Goal: Information Seeking & Learning: Learn about a topic

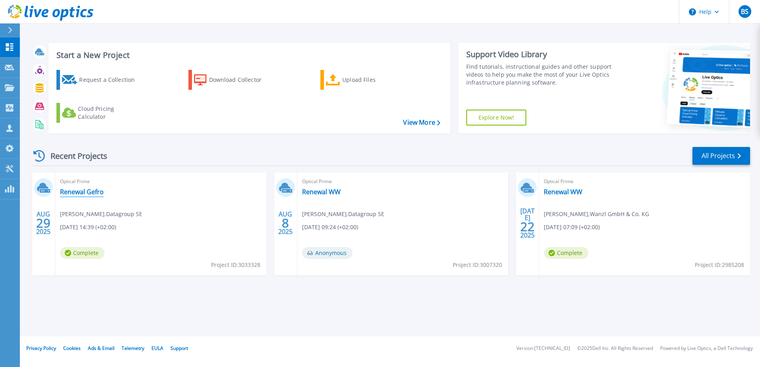
click at [97, 192] on link "Renewal Gefro" at bounding box center [82, 192] width 44 height 8
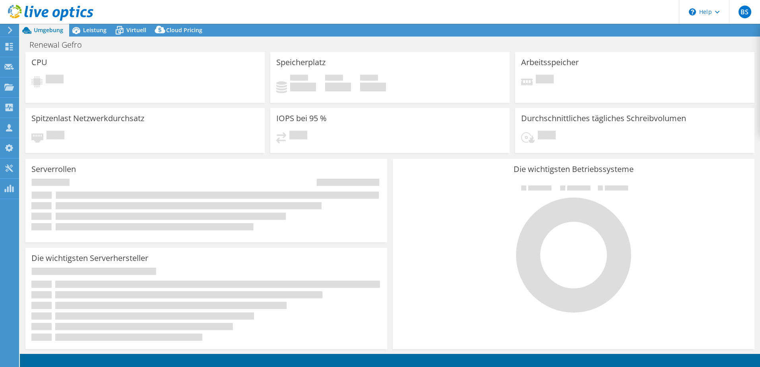
select select "USD"
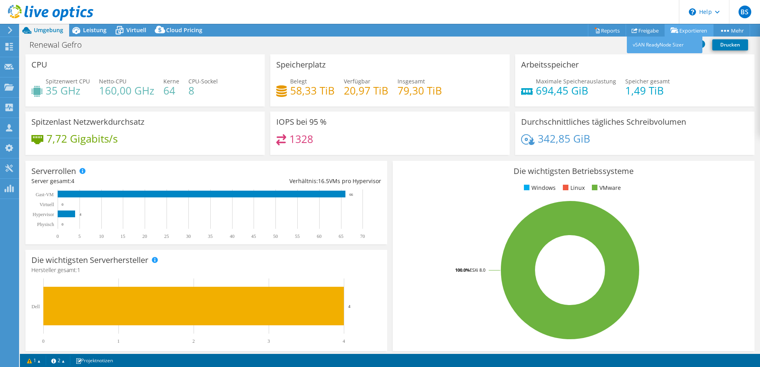
click at [681, 35] on link "Exportieren" at bounding box center [688, 30] width 49 height 12
click at [485, 45] on div "Renewal Gefro Drucken" at bounding box center [390, 44] width 740 height 15
click at [604, 28] on link "Reports" at bounding box center [607, 30] width 38 height 12
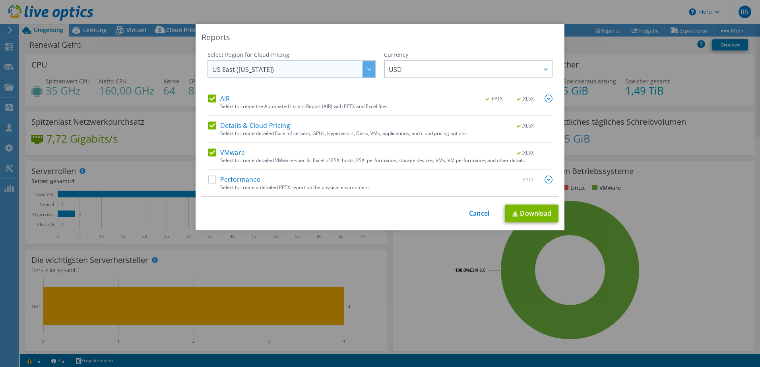
click at [288, 68] on span "US East ([US_STATE])" at bounding box center [293, 69] width 163 height 16
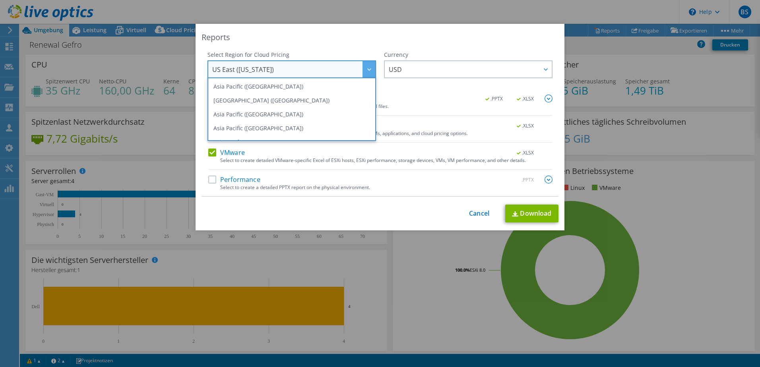
click at [305, 41] on div "Reports" at bounding box center [379, 37] width 357 height 11
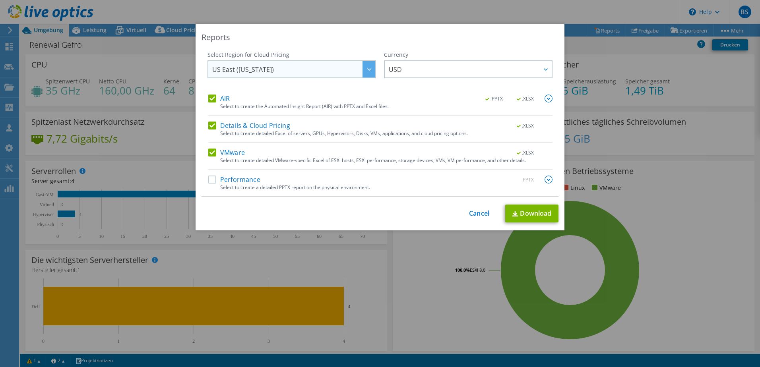
click at [282, 67] on span "US East ([US_STATE])" at bounding box center [293, 69] width 163 height 16
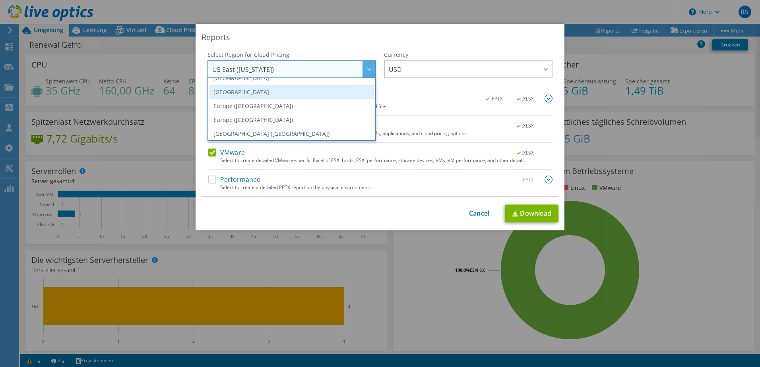
scroll to position [68, 0]
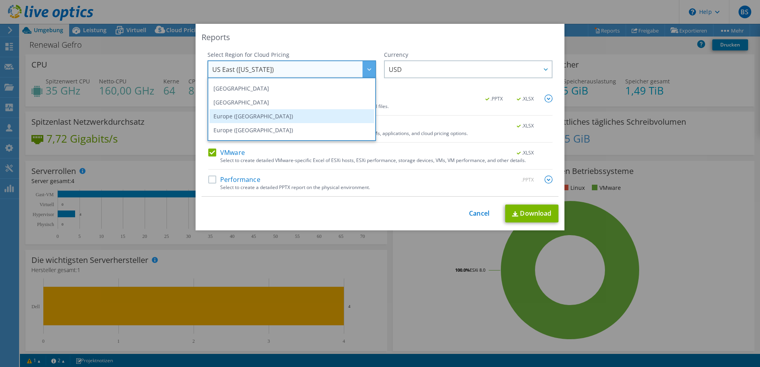
click at [255, 118] on li "Europe ([GEOGRAPHIC_DATA])" at bounding box center [291, 116] width 165 height 14
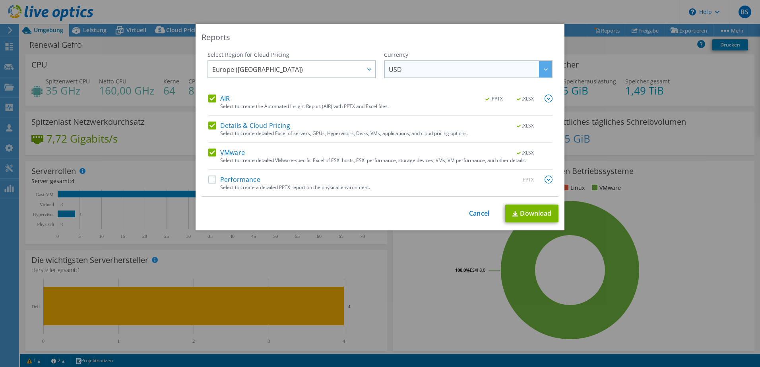
click at [433, 74] on span "USD" at bounding box center [470, 69] width 163 height 16
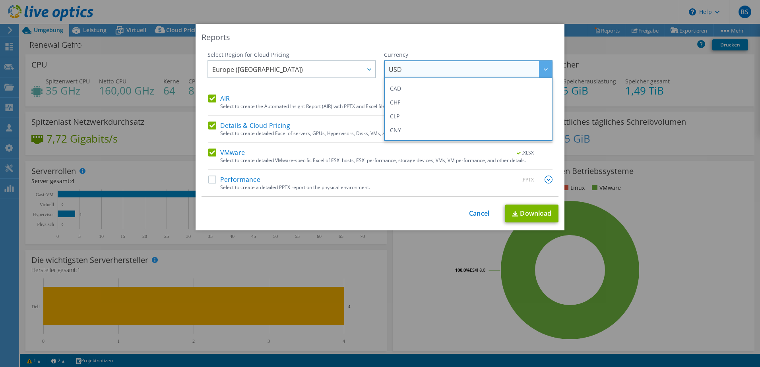
scroll to position [79, 0]
click at [420, 114] on li "EUR" at bounding box center [468, 118] width 165 height 14
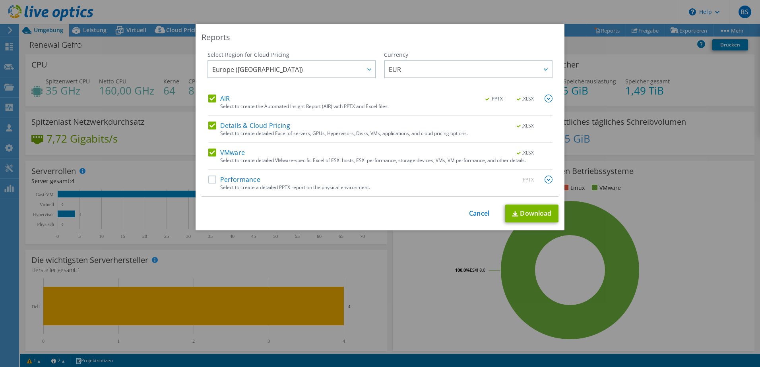
click at [545, 182] on img at bounding box center [548, 180] width 8 height 8
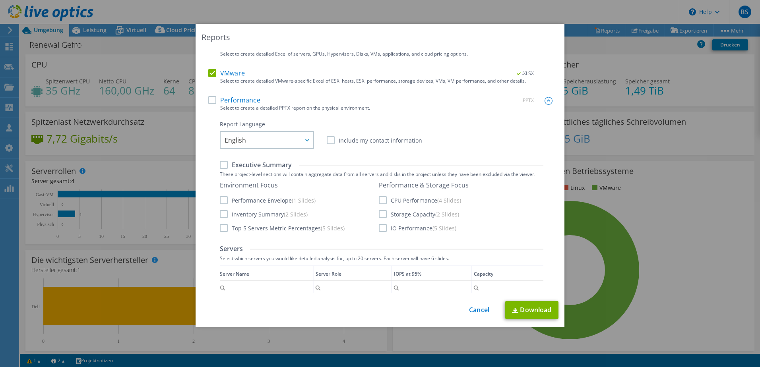
click at [210, 103] on label "Performance" at bounding box center [234, 100] width 52 height 8
click at [0, 0] on input "Performance" at bounding box center [0, 0] width 0 height 0
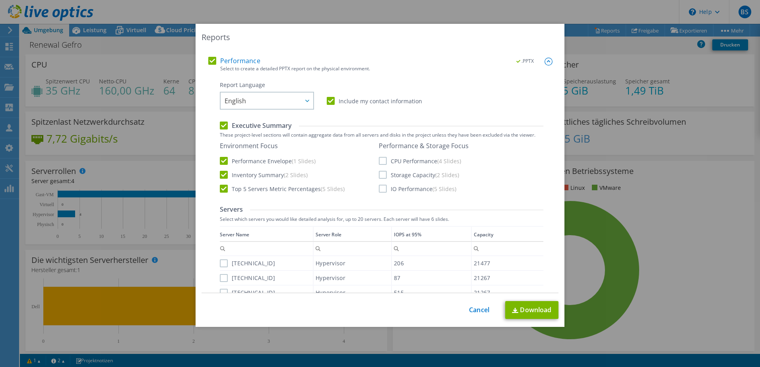
scroll to position [119, 0]
click at [281, 101] on span "English" at bounding box center [269, 100] width 89 height 16
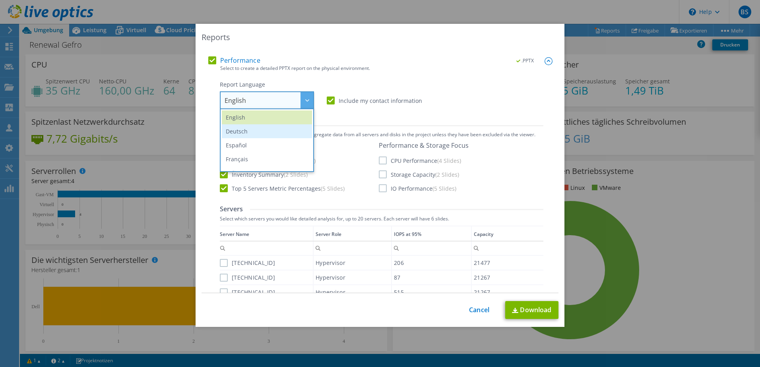
click at [258, 136] on li "Deutsch" at bounding box center [267, 131] width 90 height 14
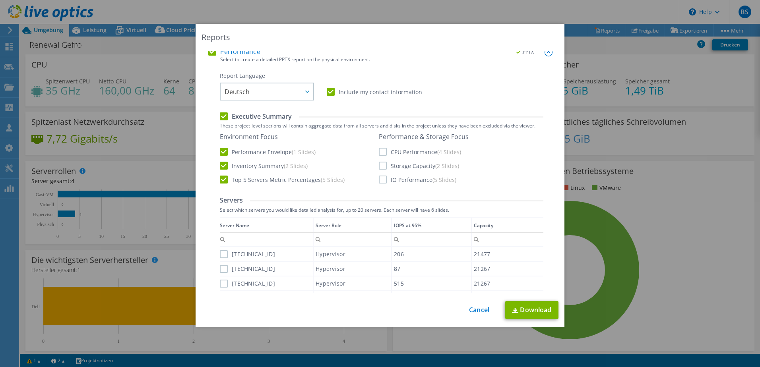
scroll to position [117, 0]
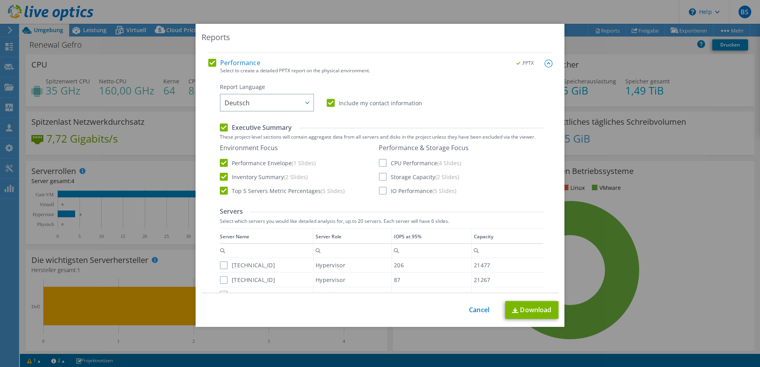
click at [380, 160] on label "CPU Performance (4 Slides)" at bounding box center [420, 163] width 82 height 8
click at [0, 0] on input "CPU Performance (4 Slides)" at bounding box center [0, 0] width 0 height 0
click at [382, 174] on label "Storage Capacity (2 Slides)" at bounding box center [419, 177] width 80 height 8
click at [0, 0] on input "Storage Capacity (2 Slides)" at bounding box center [0, 0] width 0 height 0
click at [379, 188] on label "IO Performance (5 Slides)" at bounding box center [417, 191] width 77 height 8
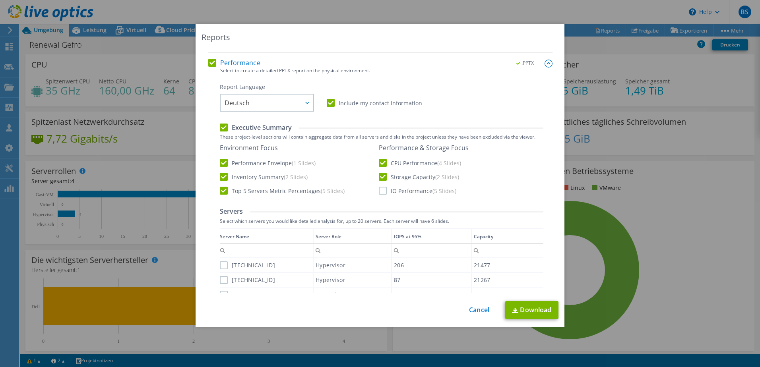
click at [0, 0] on input "IO Performance (5 Slides)" at bounding box center [0, 0] width 0 height 0
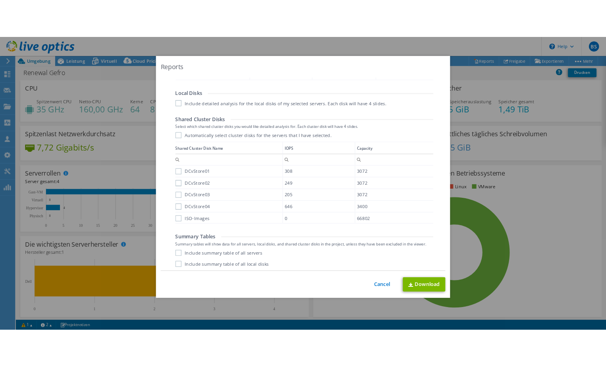
scroll to position [395, 0]
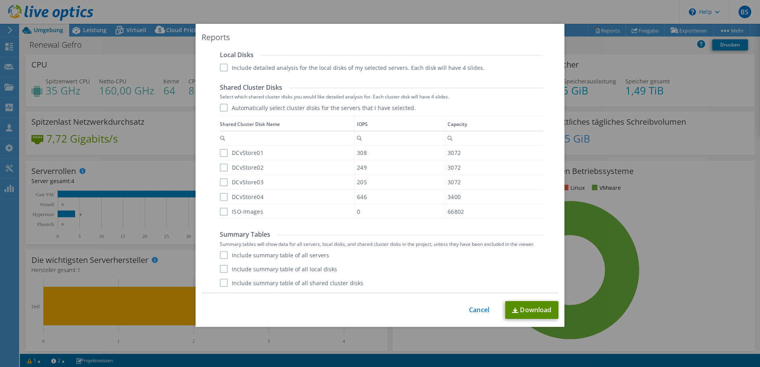
click at [532, 312] on link "Download" at bounding box center [531, 310] width 53 height 18
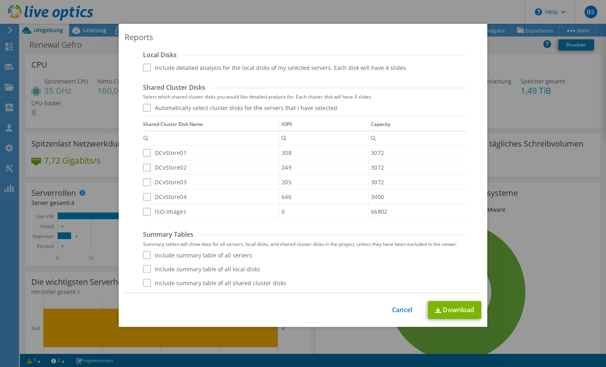
click at [482, 11] on div "Reports Select Region for Cloud Pricing Asia Pacific (Hong Kong) Asia Pacific (…" at bounding box center [303, 183] width 606 height 367
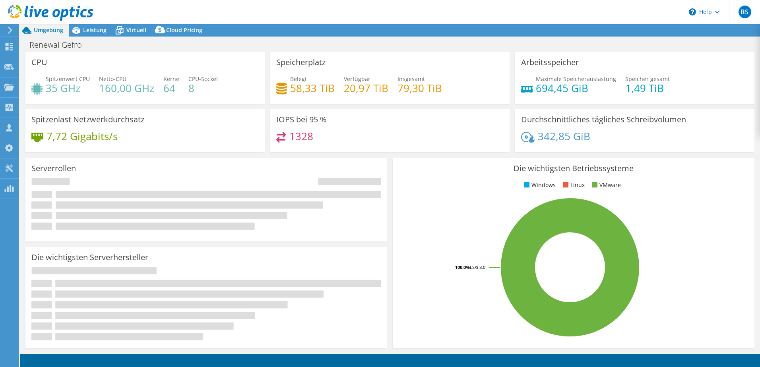
select select "USD"
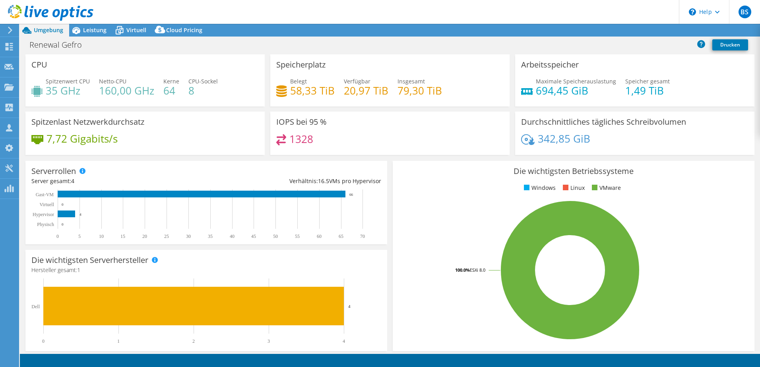
select select "EUFrankfurt"
select select "EUR"
click at [409, 196] on div "Die wichtigsten Betriebssysteme Windows Linux VMware 100.0% ESXi 8.0" at bounding box center [574, 256] width 362 height 190
click at [90, 27] on span "Leistung" at bounding box center [94, 30] width 23 height 8
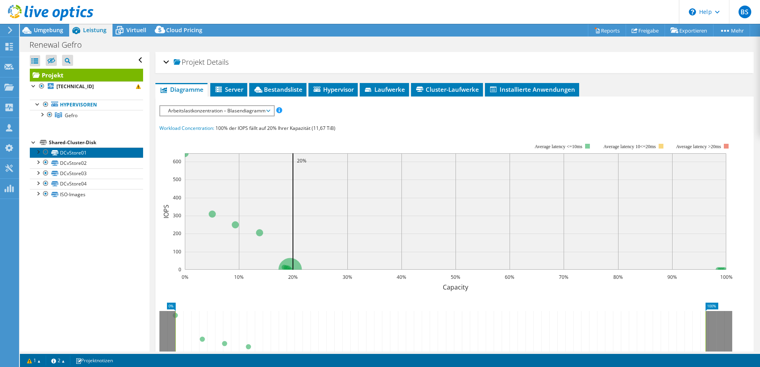
click at [79, 151] on link "DCvStore01" at bounding box center [86, 152] width 113 height 10
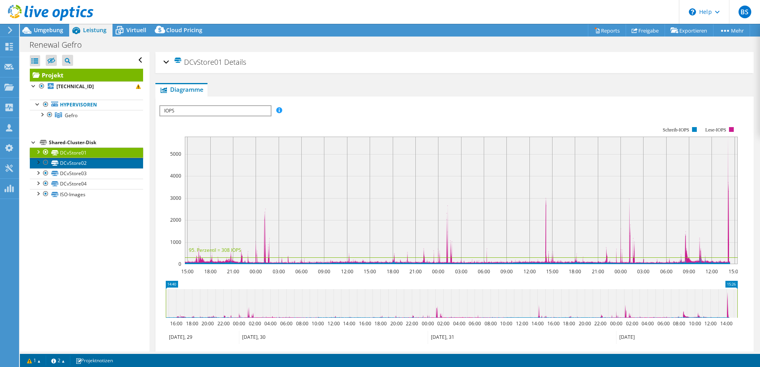
click at [80, 163] on link "DCvStore02" at bounding box center [86, 163] width 113 height 10
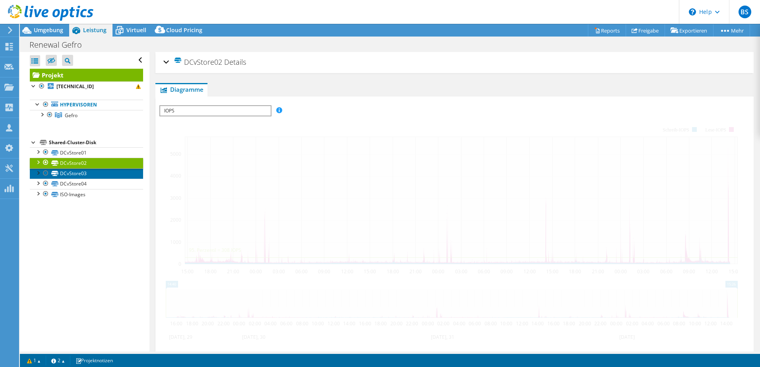
click at [81, 170] on link "DCvStore03" at bounding box center [86, 173] width 113 height 10
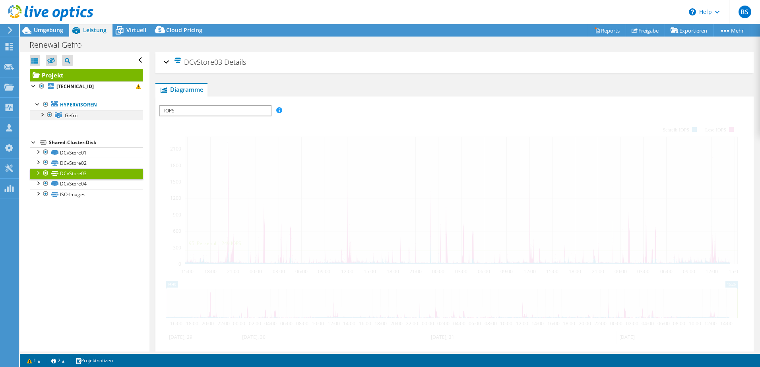
click at [69, 116] on span "Gefro" at bounding box center [71, 115] width 13 height 7
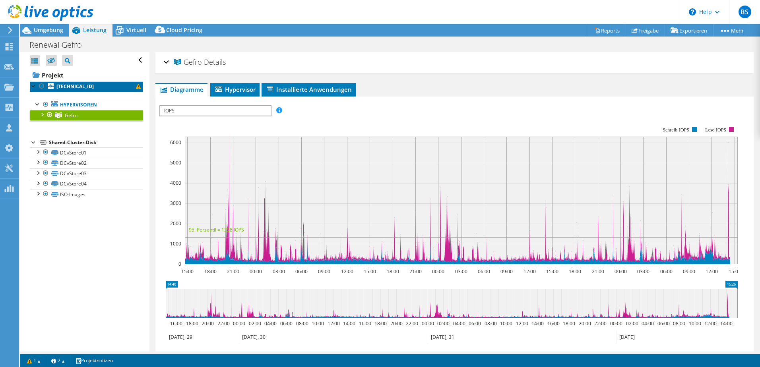
click at [99, 84] on link "[TECHNICAL_ID]" at bounding box center [86, 86] width 113 height 10
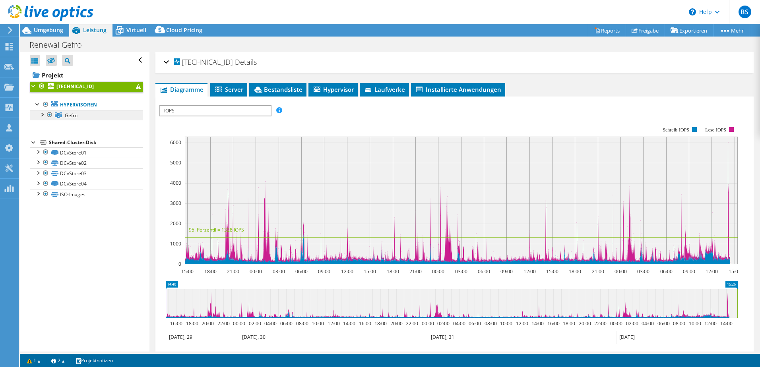
click at [94, 118] on link "Gefro" at bounding box center [86, 115] width 113 height 10
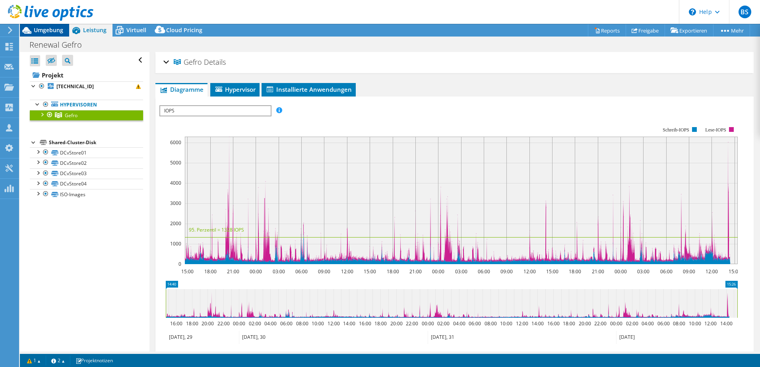
click at [50, 27] on span "Umgebung" at bounding box center [48, 30] width 29 height 8
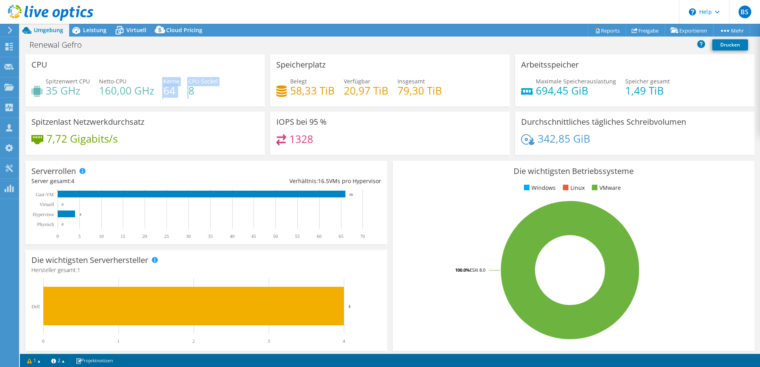
drag, startPoint x: 161, startPoint y: 90, endPoint x: 188, endPoint y: 91, distance: 26.7
click at [188, 91] on div "Spitzenwert CPU 35 GHz Netto-CPU 160,00 GHz Kerne 64 CPU-Sockel 8" at bounding box center [144, 90] width 227 height 26
click at [104, 32] on span "Leistung" at bounding box center [94, 30] width 23 height 8
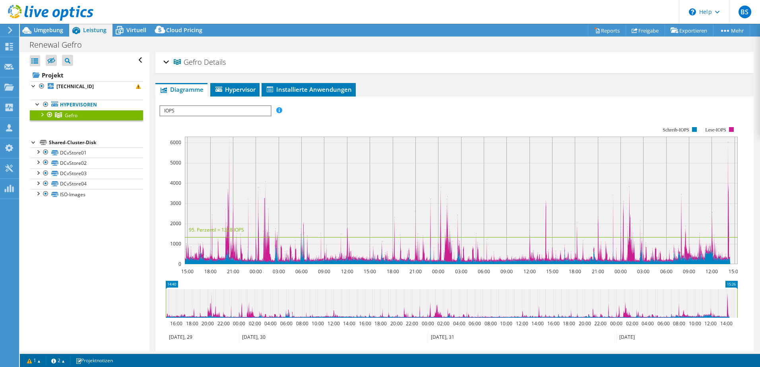
click at [44, 116] on div at bounding box center [42, 114] width 8 height 8
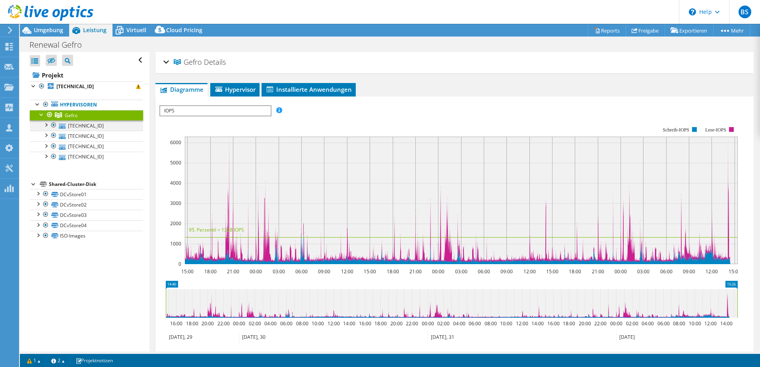
click at [46, 126] on div at bounding box center [46, 124] width 8 height 8
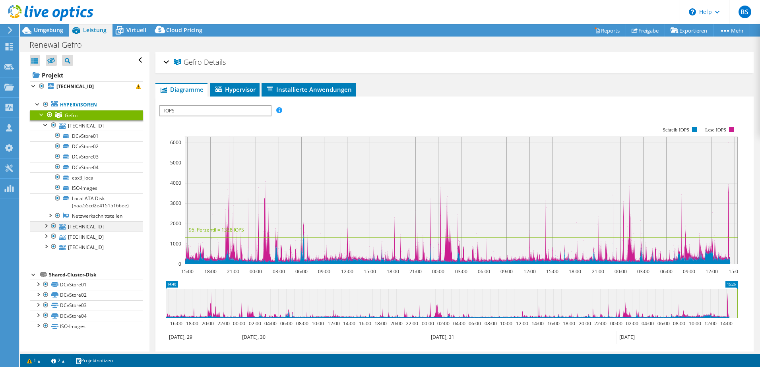
click at [46, 226] on div at bounding box center [46, 225] width 8 height 8
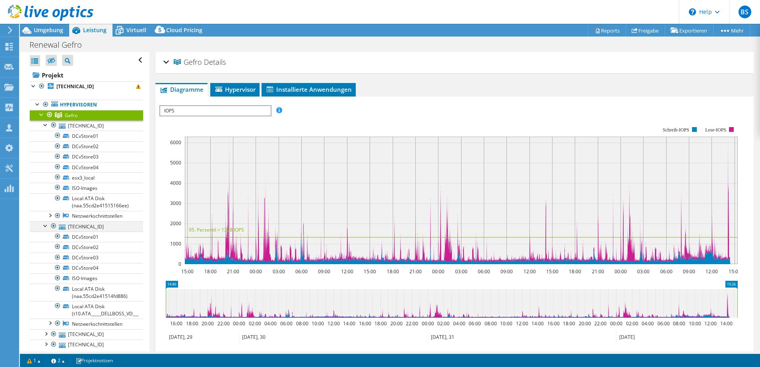
click at [45, 227] on div at bounding box center [46, 225] width 8 height 8
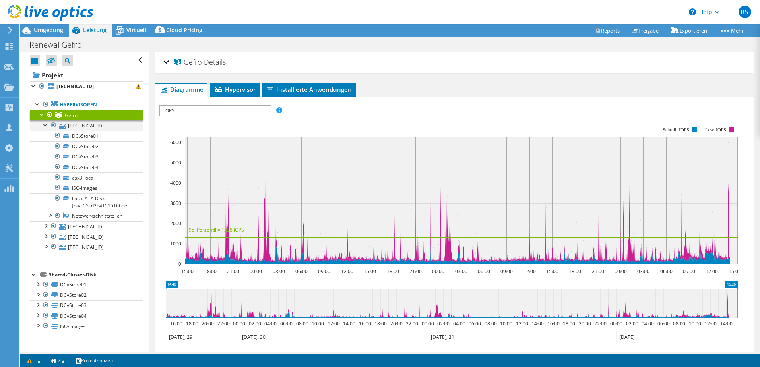
click at [46, 124] on div at bounding box center [46, 124] width 8 height 8
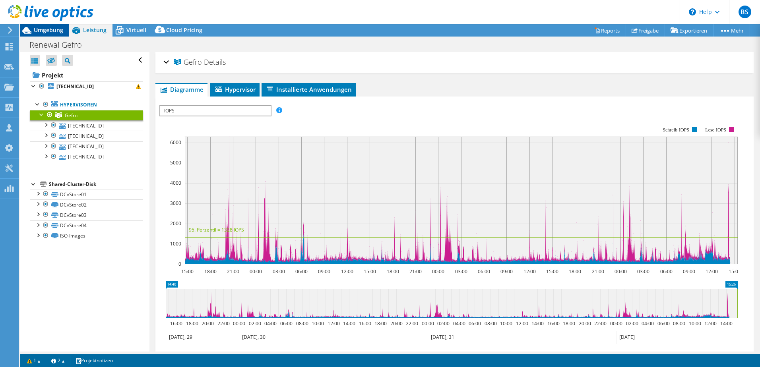
click at [36, 30] on span "Umgebung" at bounding box center [48, 30] width 29 height 8
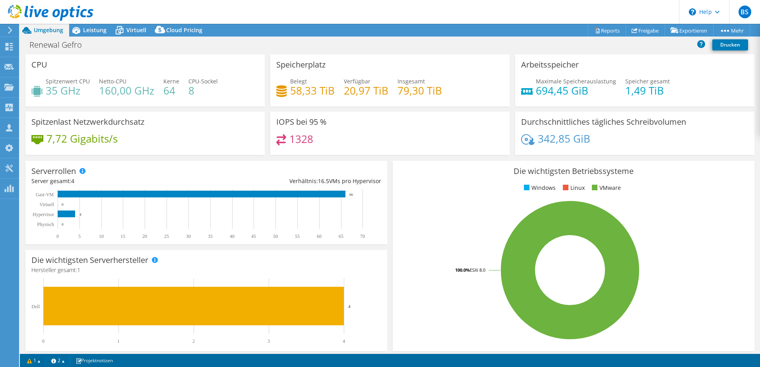
click at [60, 92] on h4 "35 GHz" at bounding box center [68, 90] width 44 height 9
drag, startPoint x: 60, startPoint y: 92, endPoint x: 95, endPoint y: 30, distance: 71.4
click at [95, 30] on span "Leistung" at bounding box center [94, 30] width 23 height 8
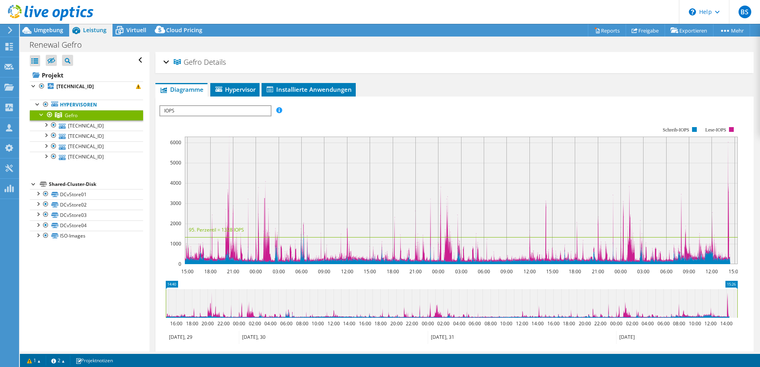
click at [213, 112] on span "IOPS" at bounding box center [215, 111] width 110 height 10
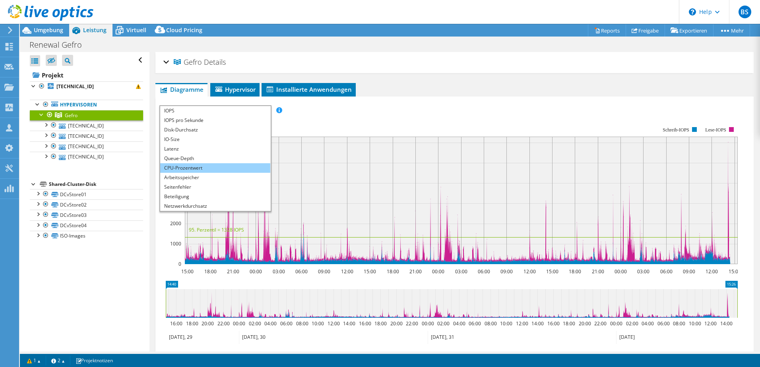
click at [196, 168] on li "CPU-Prozentwert" at bounding box center [215, 168] width 110 height 10
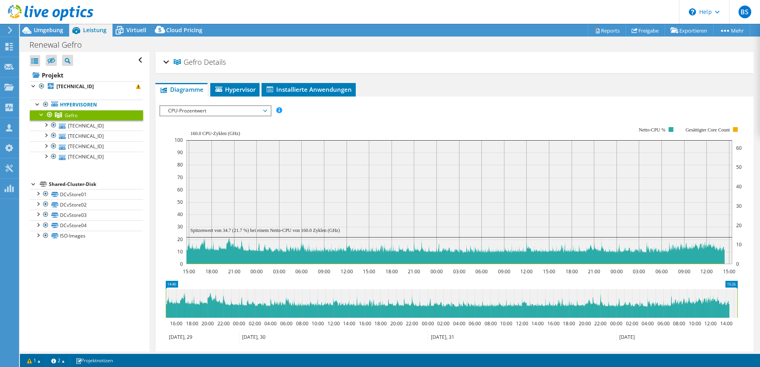
click at [259, 114] on span "CPU-Prozentwert" at bounding box center [215, 111] width 102 height 10
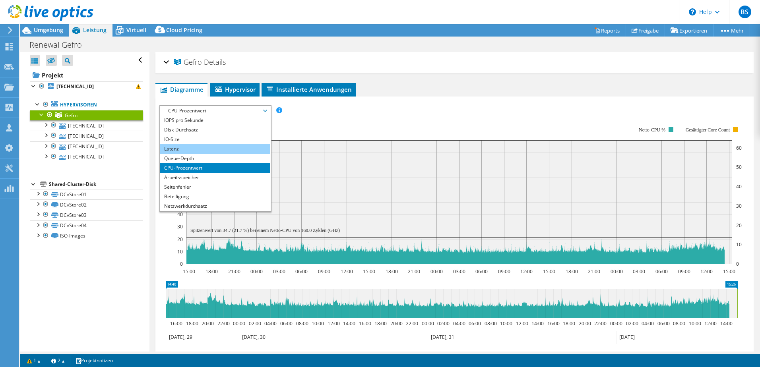
click at [217, 147] on li "Latenz" at bounding box center [215, 149] width 110 height 10
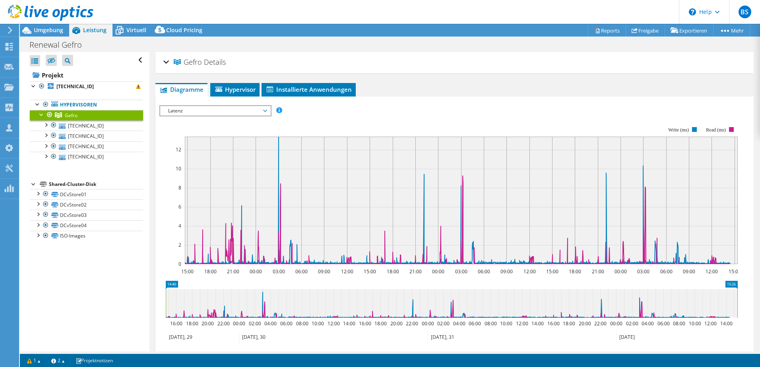
click at [236, 112] on span "Latenz" at bounding box center [215, 111] width 102 height 10
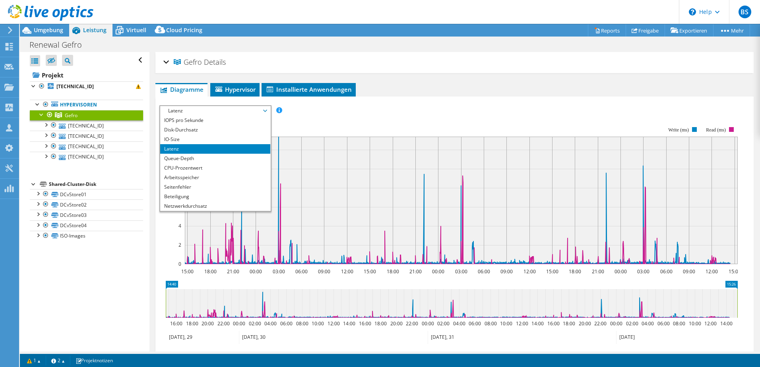
click at [359, 118] on rect at bounding box center [448, 195] width 578 height 159
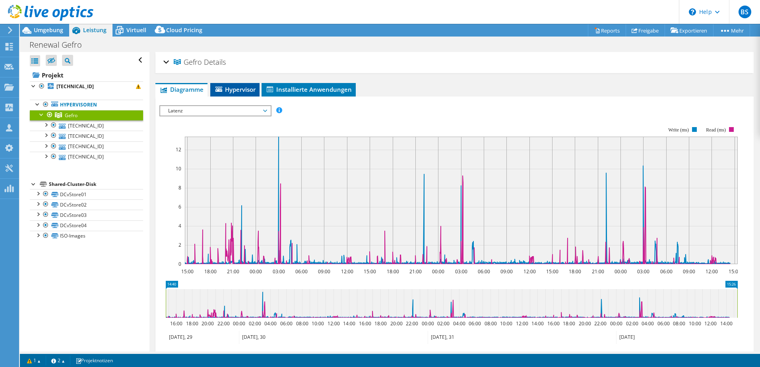
click at [225, 90] on span "Hypervisor" at bounding box center [234, 89] width 41 height 8
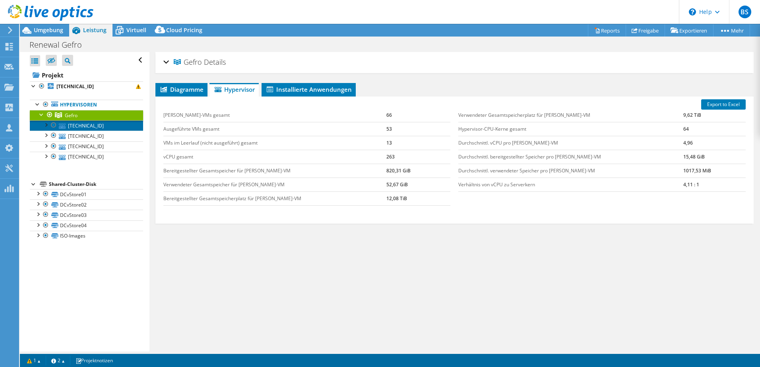
click at [79, 130] on link "[TECHNICAL_ID]" at bounding box center [86, 125] width 113 height 10
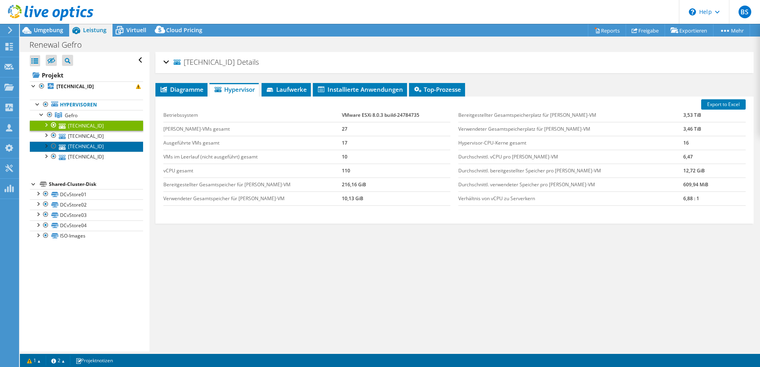
click at [79, 141] on link "[TECHNICAL_ID]" at bounding box center [86, 146] width 113 height 10
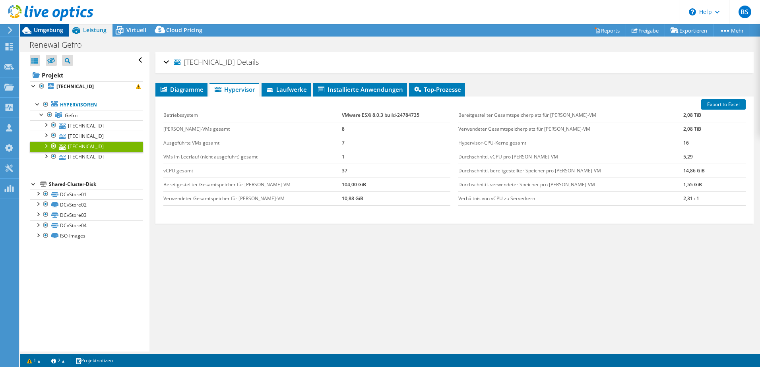
click at [47, 33] on span "Umgebung" at bounding box center [48, 30] width 29 height 8
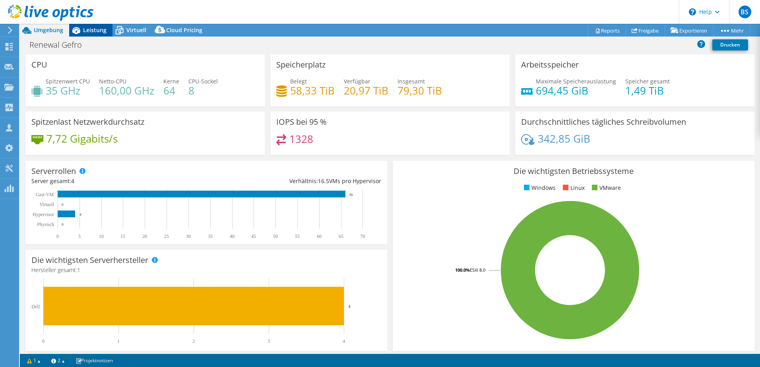
click at [87, 28] on span "Leistung" at bounding box center [94, 30] width 23 height 8
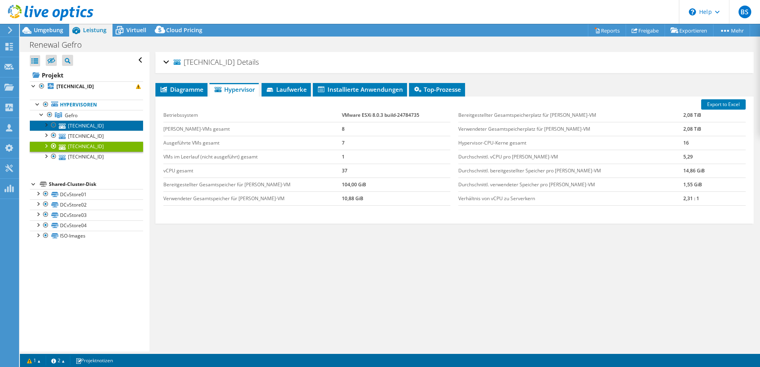
click at [81, 126] on link "[TECHNICAL_ID]" at bounding box center [86, 125] width 113 height 10
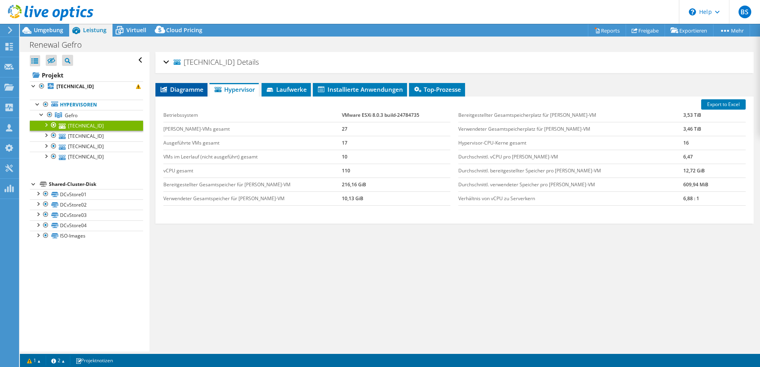
click at [189, 89] on span "Diagramme" at bounding box center [181, 89] width 44 height 8
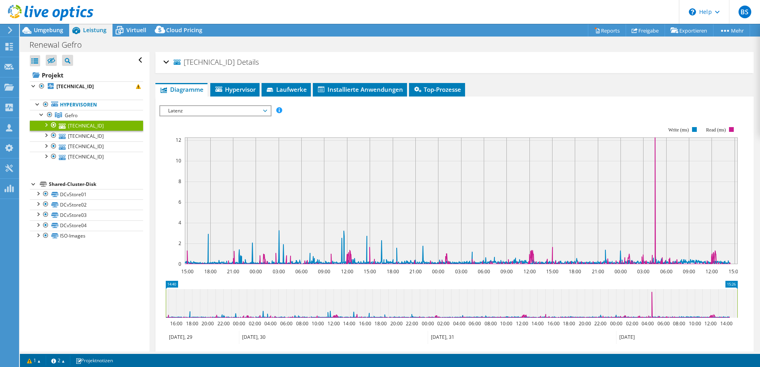
click at [227, 113] on span "Latenz" at bounding box center [215, 111] width 102 height 10
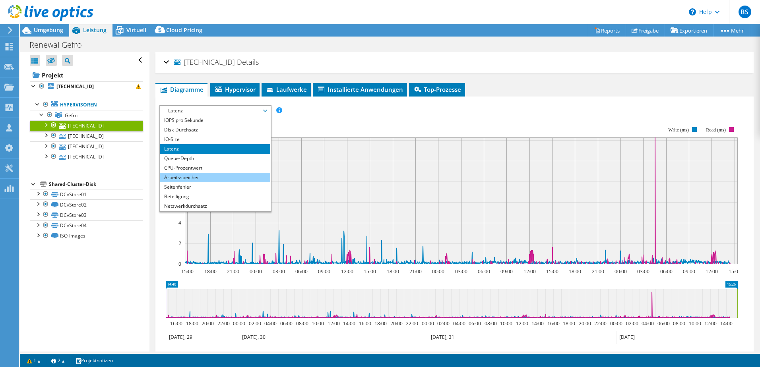
click at [197, 179] on li "Arbeitsspeicher" at bounding box center [215, 178] width 110 height 10
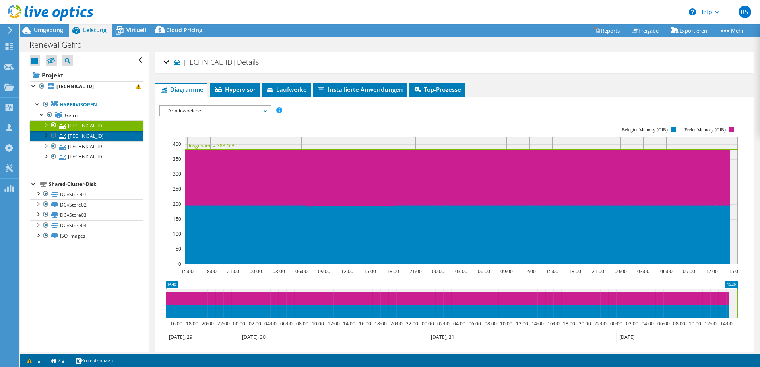
click at [106, 138] on link "[TECHNICAL_ID]" at bounding box center [86, 136] width 113 height 10
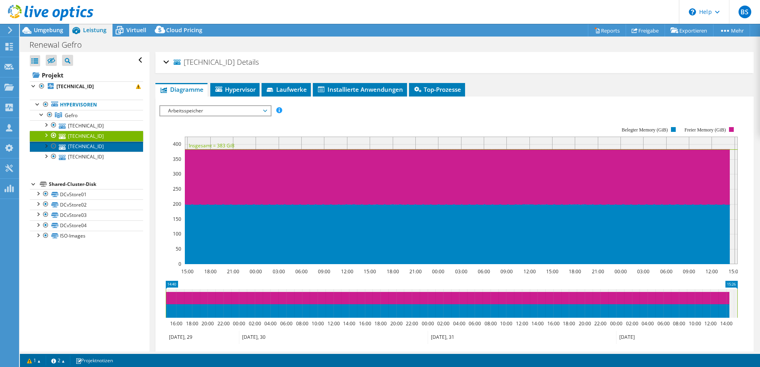
click at [90, 144] on link "[TECHNICAL_ID]" at bounding box center [86, 146] width 113 height 10
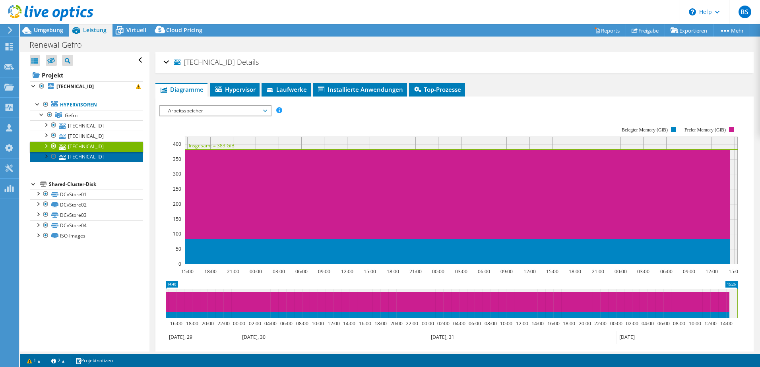
click at [87, 158] on link "[TECHNICAL_ID]" at bounding box center [86, 157] width 113 height 10
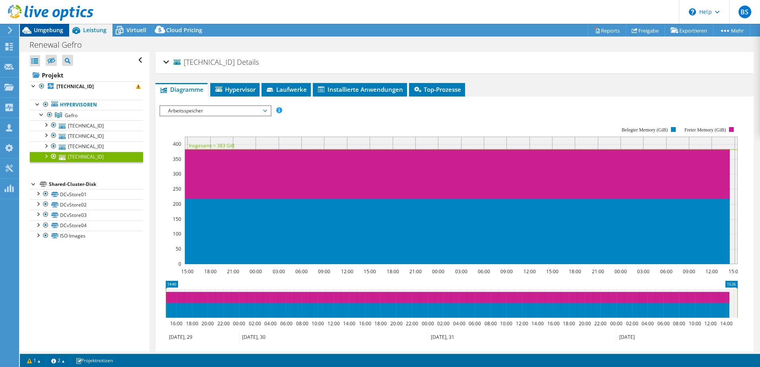
click at [49, 31] on span "Umgebung" at bounding box center [48, 30] width 29 height 8
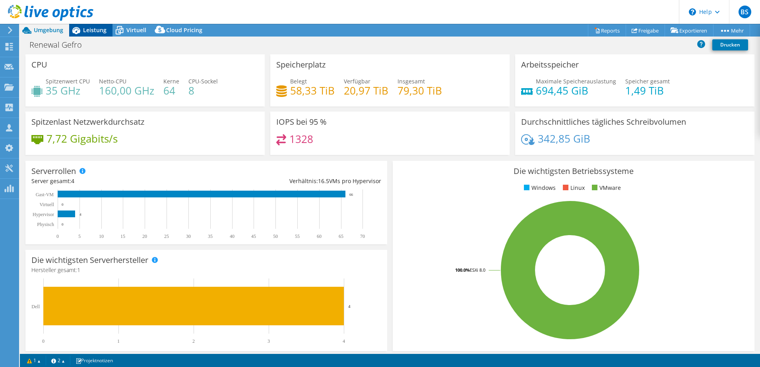
click at [93, 35] on div "Leistung" at bounding box center [90, 30] width 43 height 13
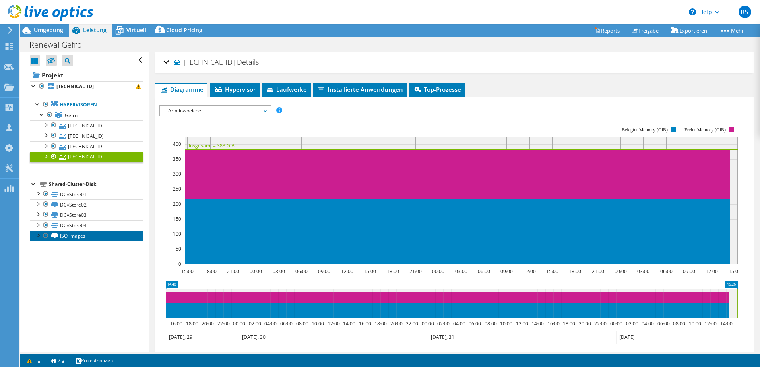
click at [68, 235] on link "ISO-Images" at bounding box center [86, 236] width 113 height 10
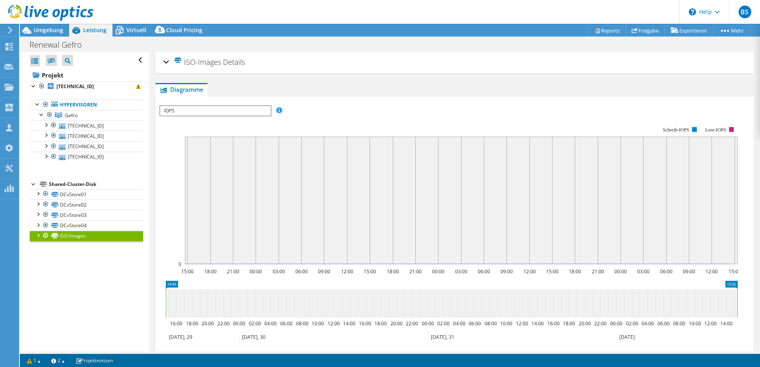
click at [240, 112] on span "IOPS" at bounding box center [215, 111] width 110 height 10
click at [368, 106] on div "IOPS pro Sekunde Disk-Durchsatz IO-Size Latenz Queue-Depth CPU-Prozentwert Arbe…" at bounding box center [454, 110] width 590 height 11
click at [166, 63] on div "ISO-Images Details" at bounding box center [454, 62] width 582 height 17
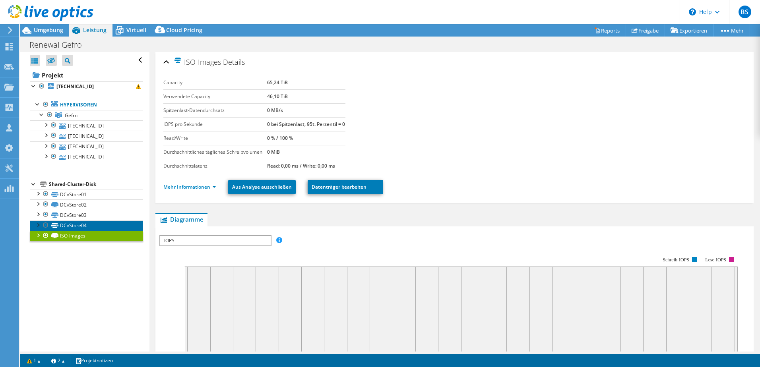
click at [68, 226] on link "DCvStore04" at bounding box center [86, 226] width 113 height 10
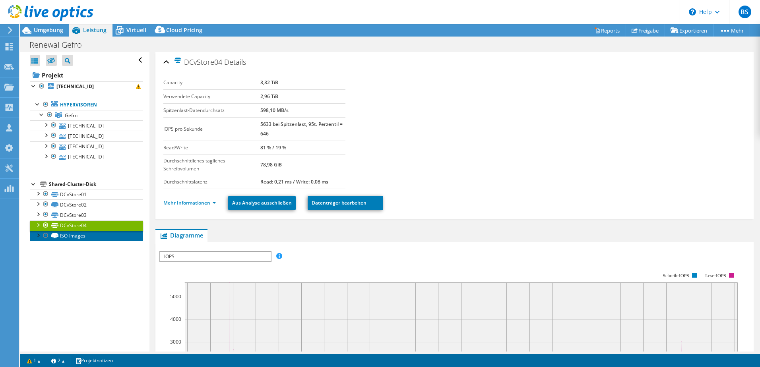
click at [71, 240] on link "ISO-Images" at bounding box center [86, 236] width 113 height 10
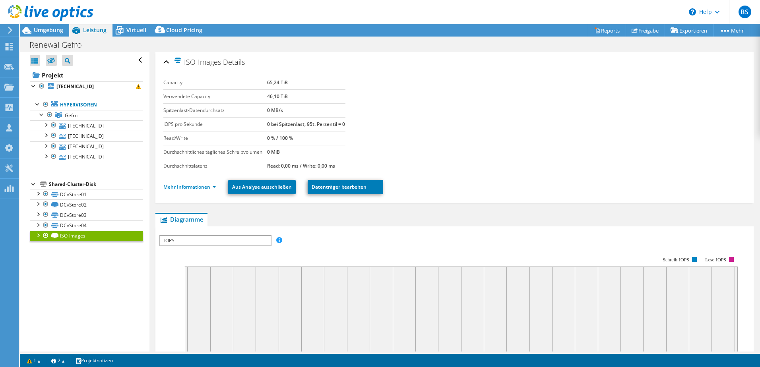
drag, startPoint x: 264, startPoint y: 82, endPoint x: 291, endPoint y: 97, distance: 30.8
click at [291, 97] on tbody "Capacity 65,24 TiB Verwendete Capacity 46,10 TiB Spitzenlast-Datendurchsatz 0 M…" at bounding box center [254, 124] width 182 height 97
click at [290, 97] on td "46,10 TiB" at bounding box center [306, 96] width 78 height 14
click at [68, 194] on link "DCvStore01" at bounding box center [86, 194] width 113 height 10
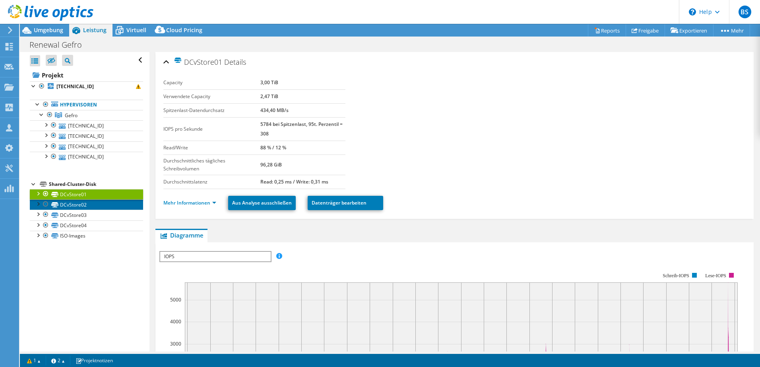
click at [71, 202] on link "DCvStore02" at bounding box center [86, 204] width 113 height 10
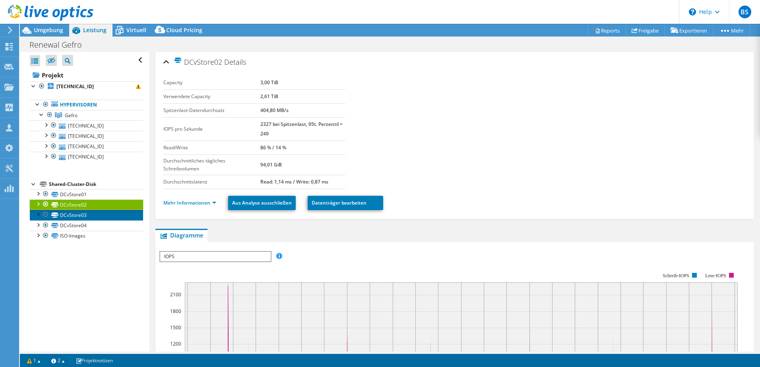
click at [72, 217] on link "DCvStore03" at bounding box center [86, 215] width 113 height 10
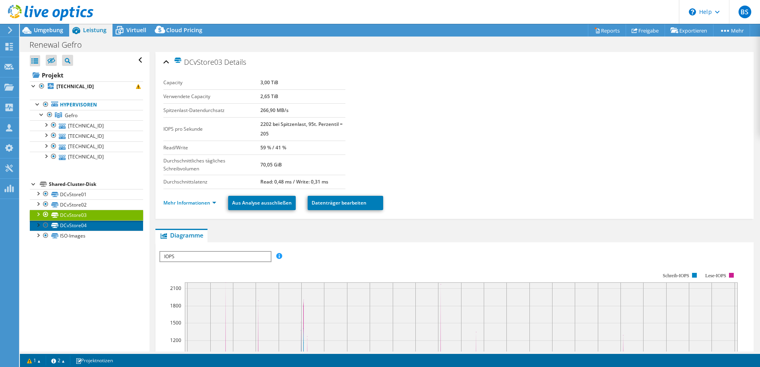
click at [71, 228] on link "DCvStore04" at bounding box center [86, 226] width 113 height 10
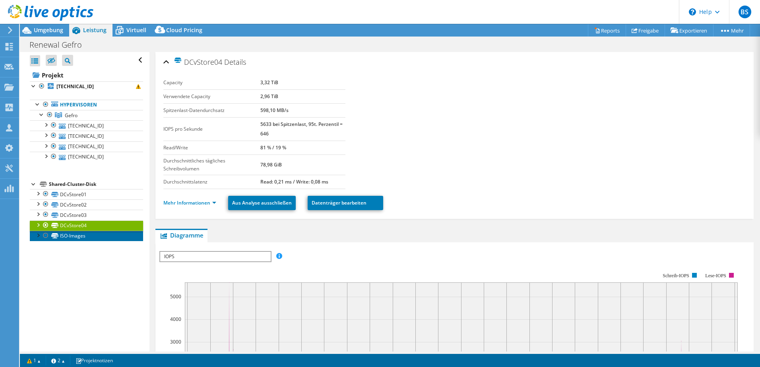
click at [72, 235] on link "ISO-Images" at bounding box center [86, 236] width 113 height 10
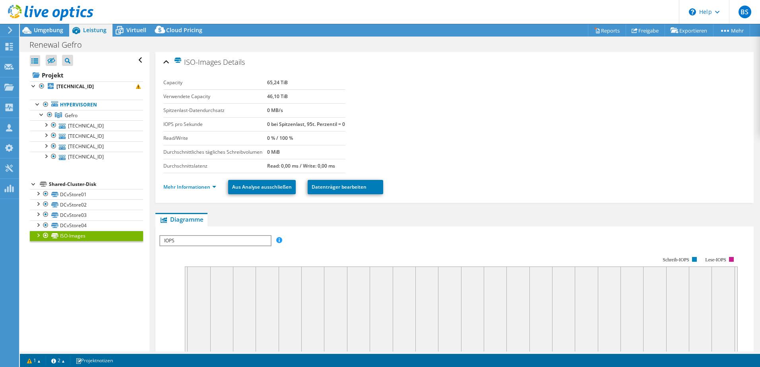
drag, startPoint x: 259, startPoint y: 99, endPoint x: 305, endPoint y: 102, distance: 45.8
click at [305, 102] on tr "Verwendete Capacity 46,10 TiB" at bounding box center [254, 96] width 182 height 14
click at [430, 192] on div "Mehr Informationen Aus Analyse ausschließen Datenträger bearbeiten" at bounding box center [454, 187] width 582 height 28
select select "EUFrankfurt"
select select "EUR"
